Goal: Find specific page/section: Find specific page/section

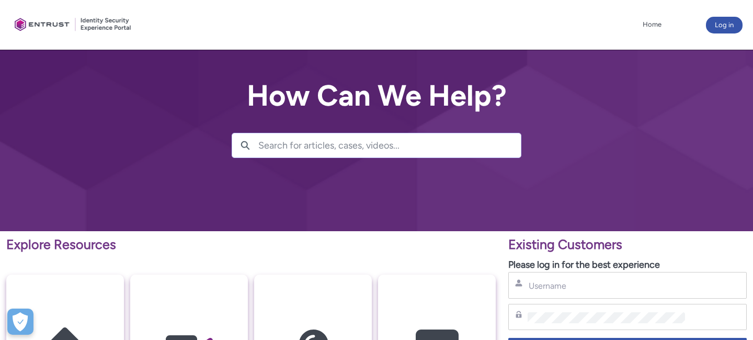
type input "[PERSON_NAME][EMAIL_ADDRESS][DOMAIN_NAME]"
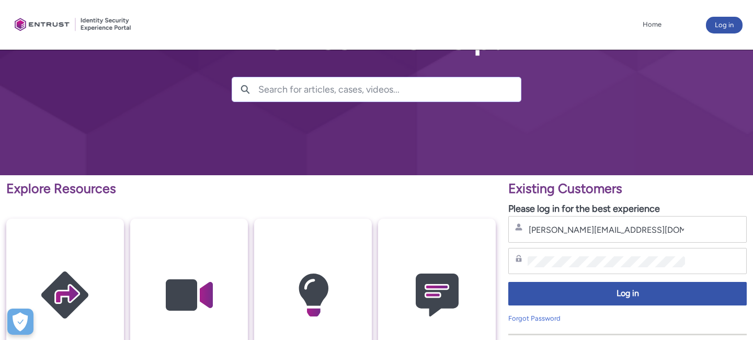
scroll to position [65, 0]
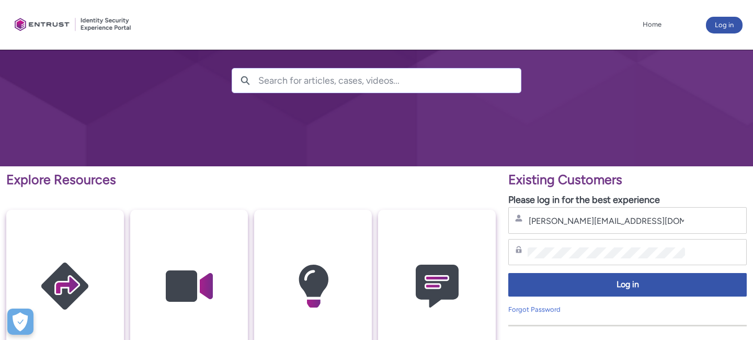
click at [539, 243] on div "Password" at bounding box center [627, 252] width 238 height 27
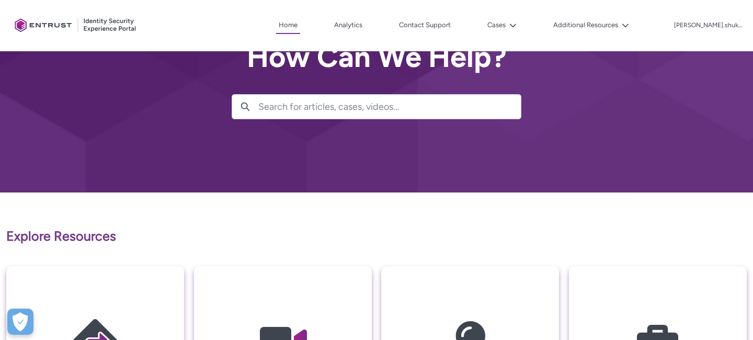
scroll to position [47, 0]
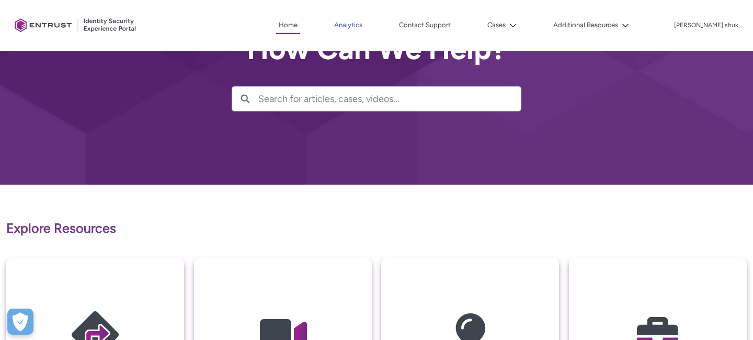
click at [363, 19] on link "Analytics" at bounding box center [347, 25] width 33 height 16
